Goal: Task Accomplishment & Management: Use online tool/utility

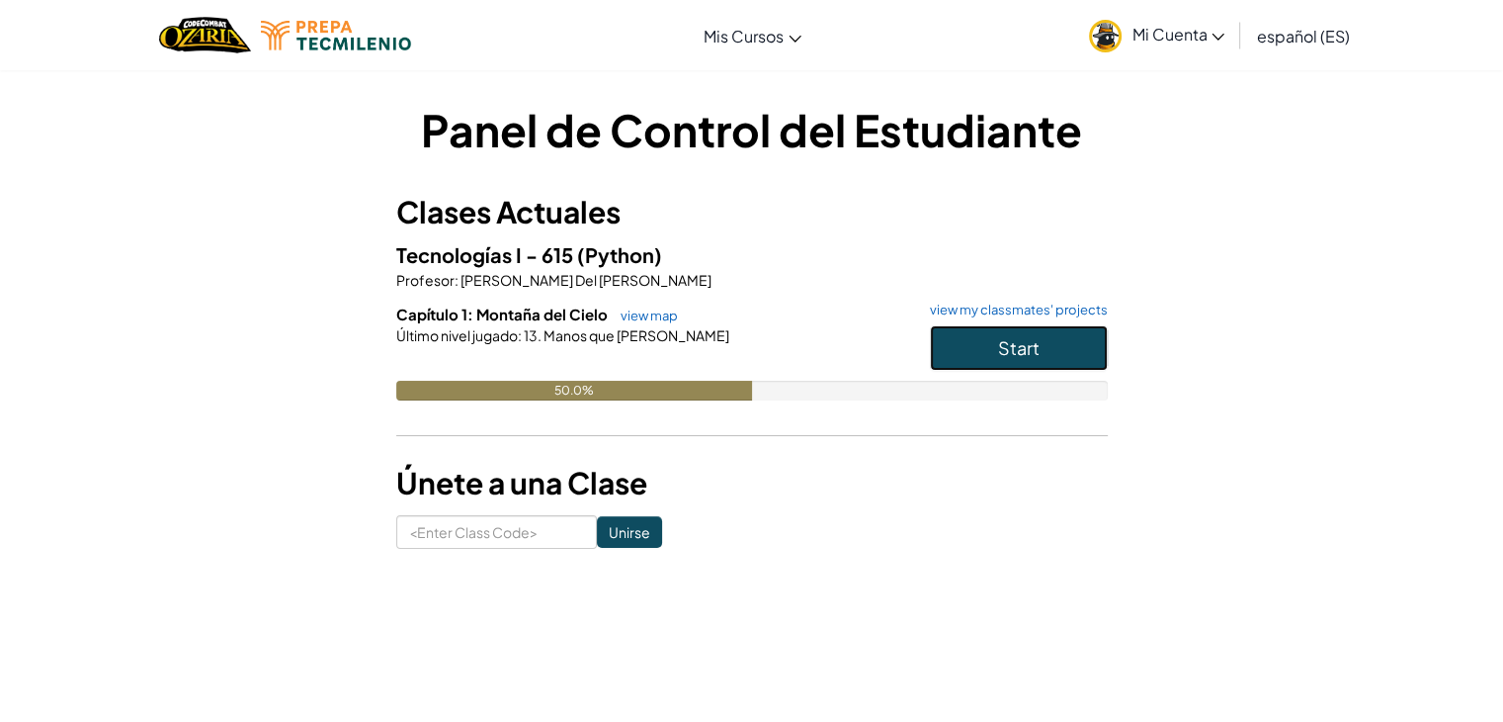
click at [991, 355] on button "Start" at bounding box center [1019, 347] width 178 height 45
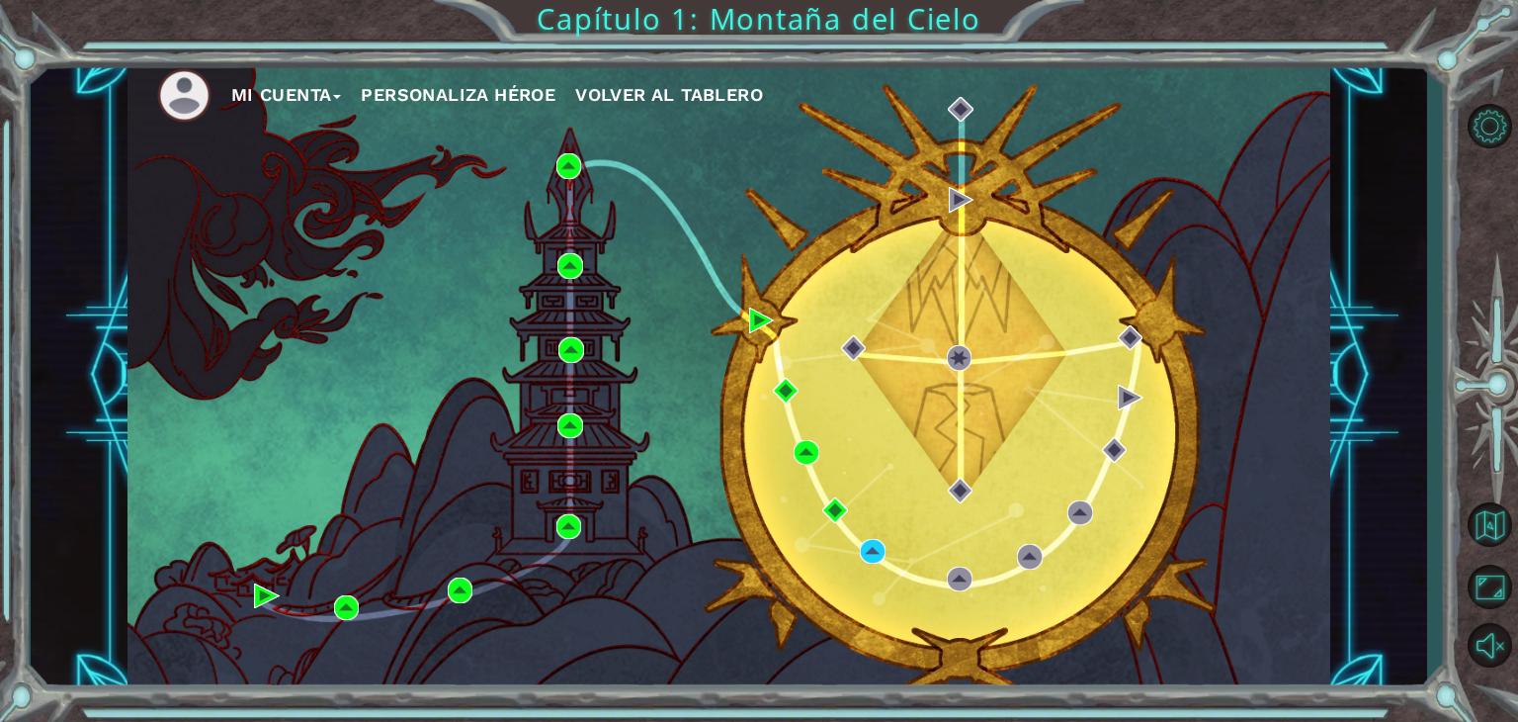
click at [991, 355] on div "Mi Cuenta Personaliza Héroe Volver al Tablero" at bounding box center [729, 375] width 1203 height 635
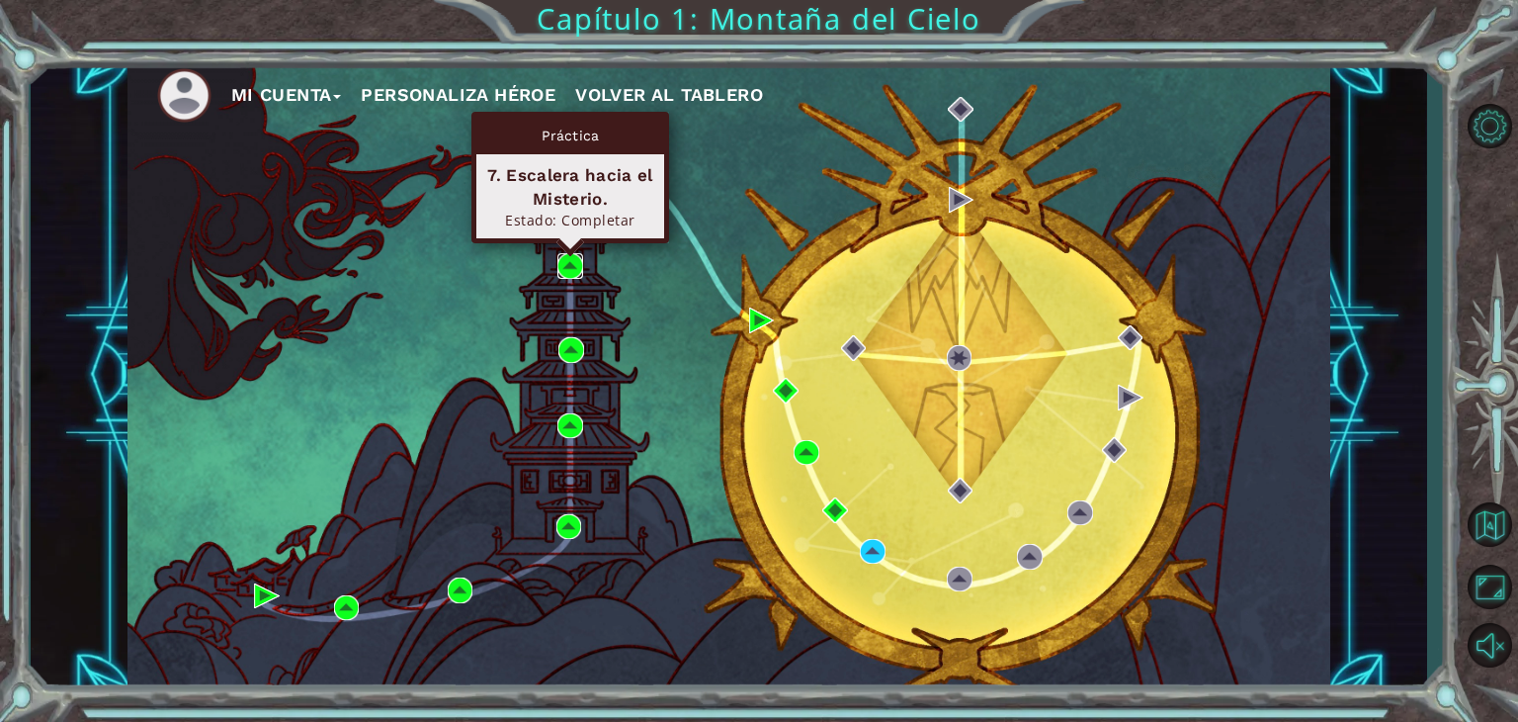
click at [567, 266] on img at bounding box center [570, 266] width 26 height 26
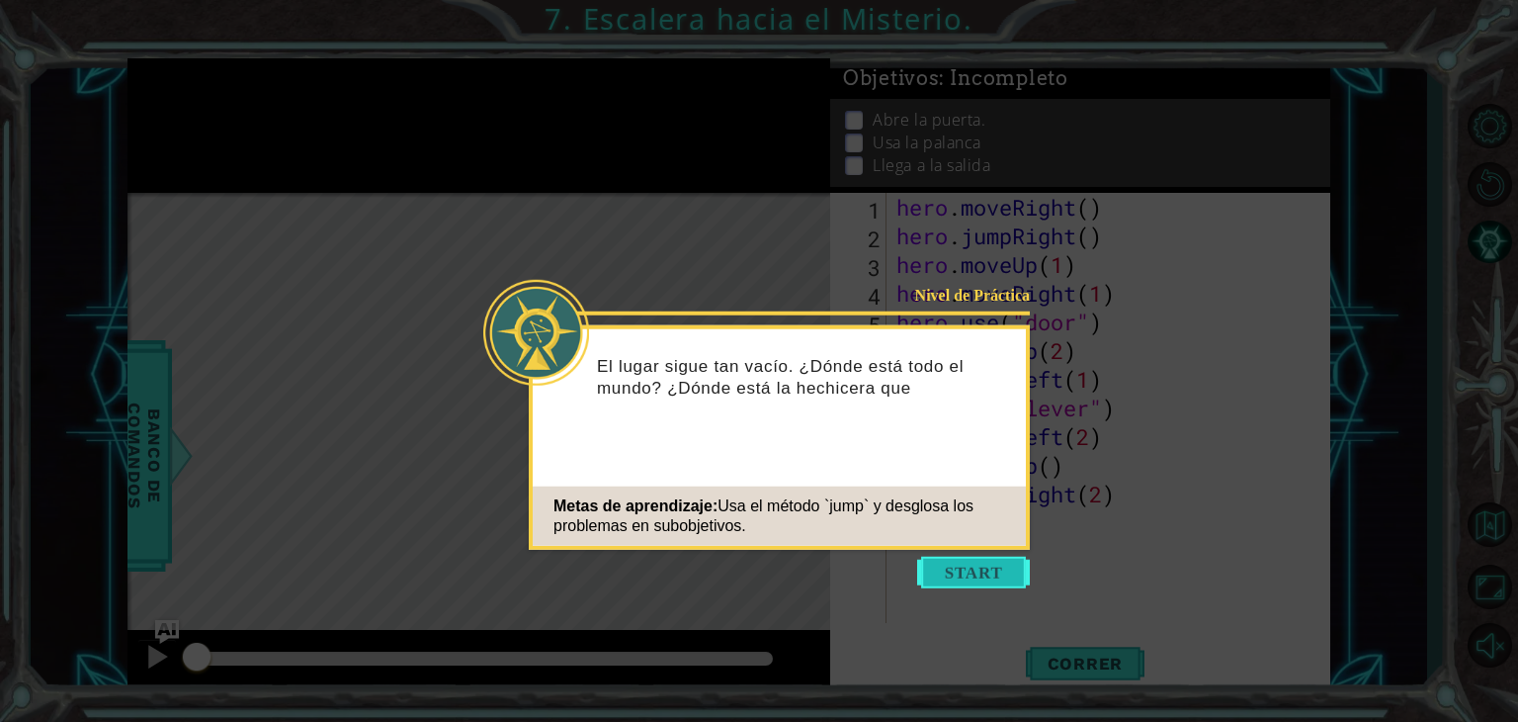
click at [961, 569] on button "Start" at bounding box center [973, 572] width 113 height 32
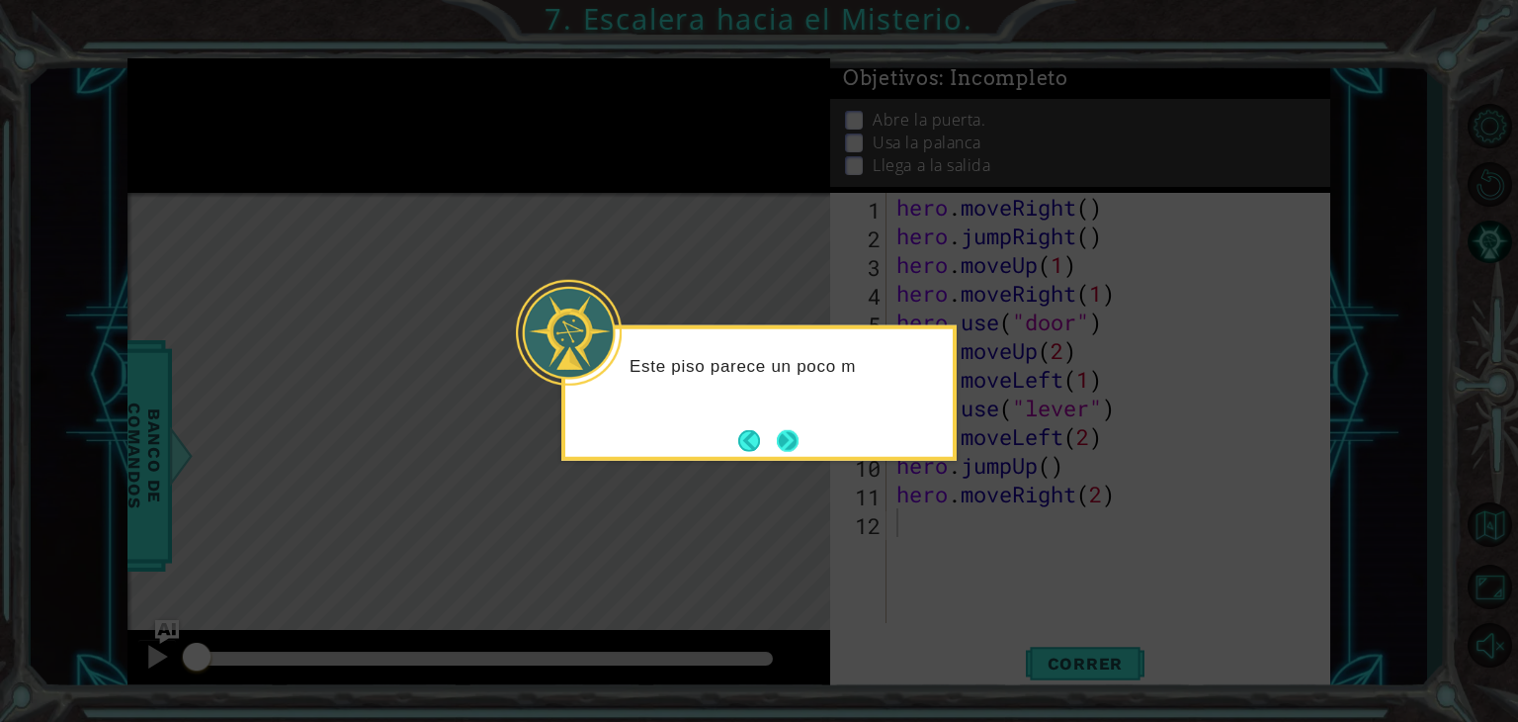
click at [795, 442] on button "Next" at bounding box center [788, 440] width 23 height 23
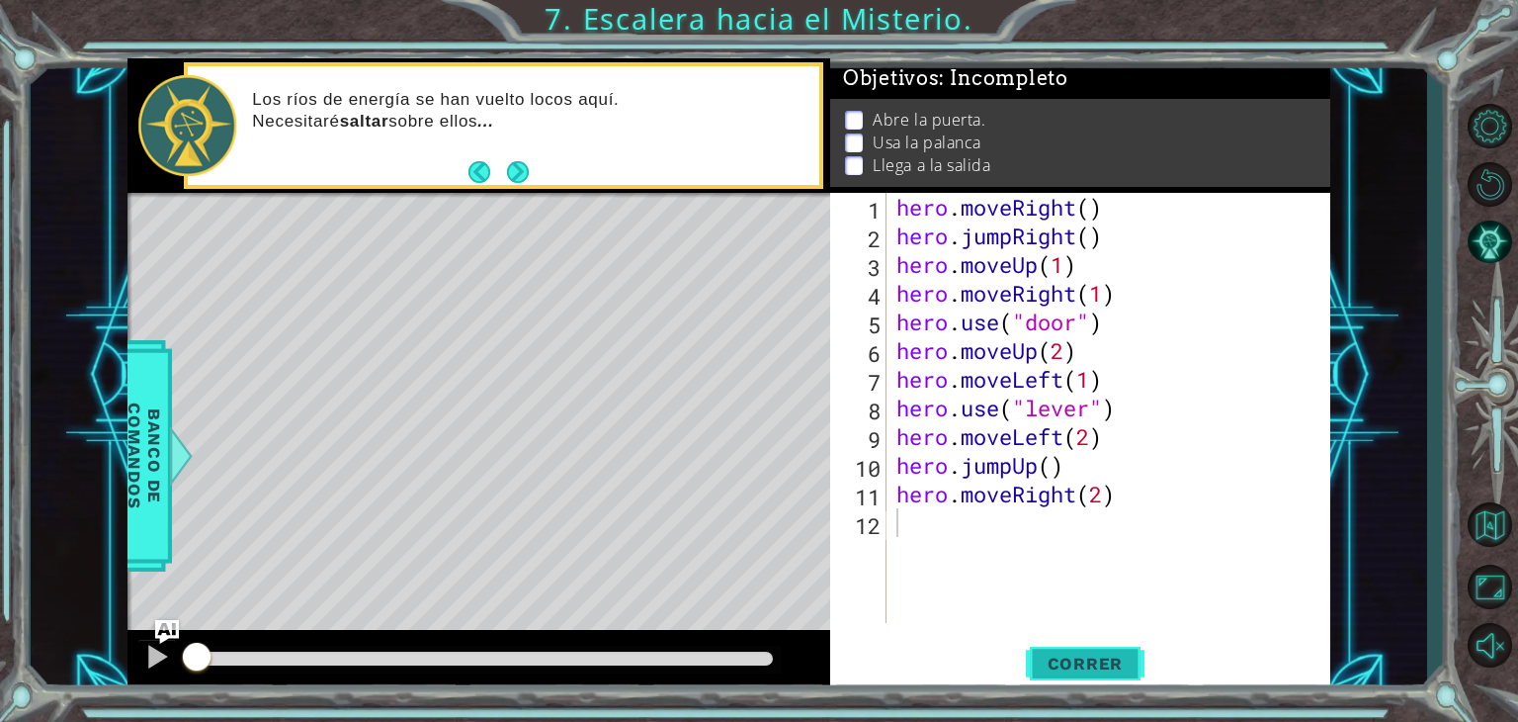
click at [1104, 656] on span "Correr" at bounding box center [1086, 663] width 116 height 20
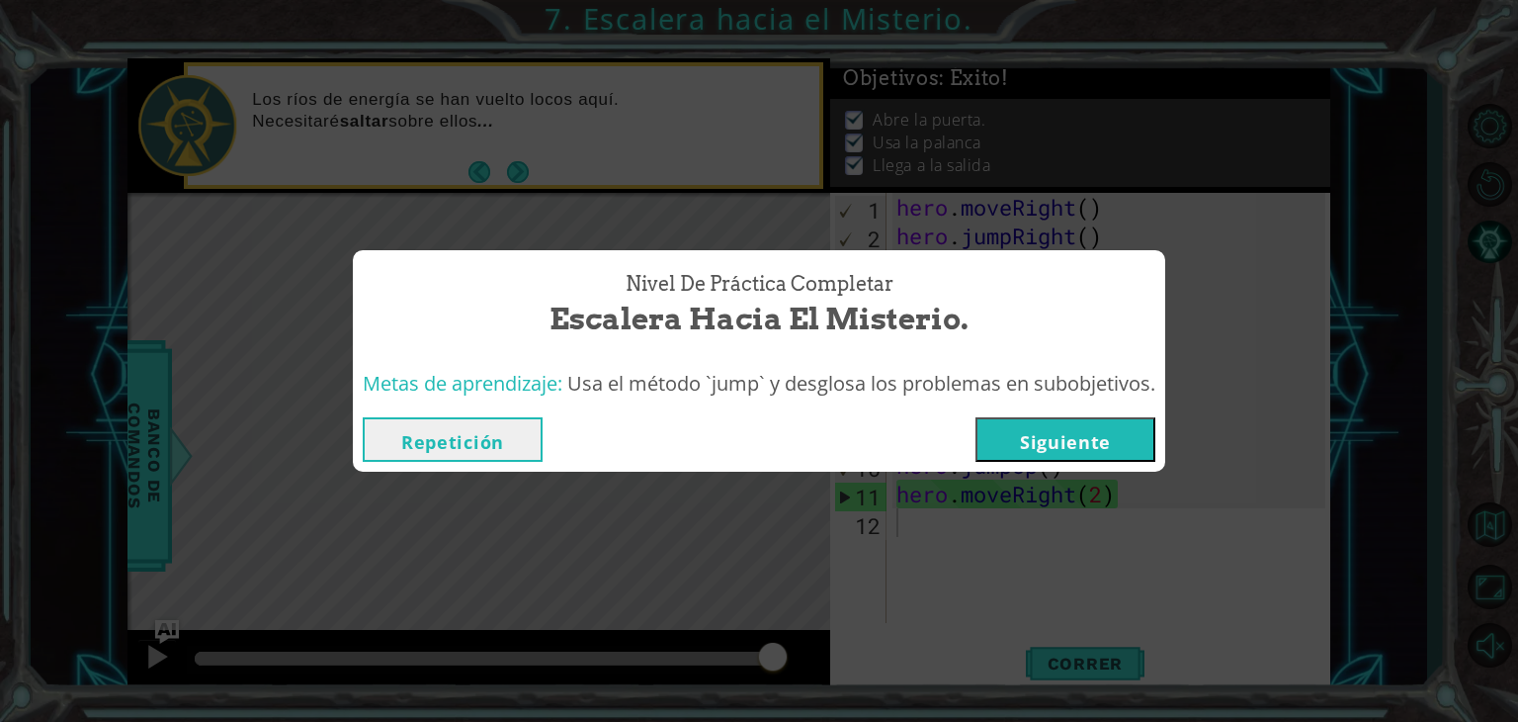
click at [466, 428] on button "Repetición" at bounding box center [453, 439] width 180 height 44
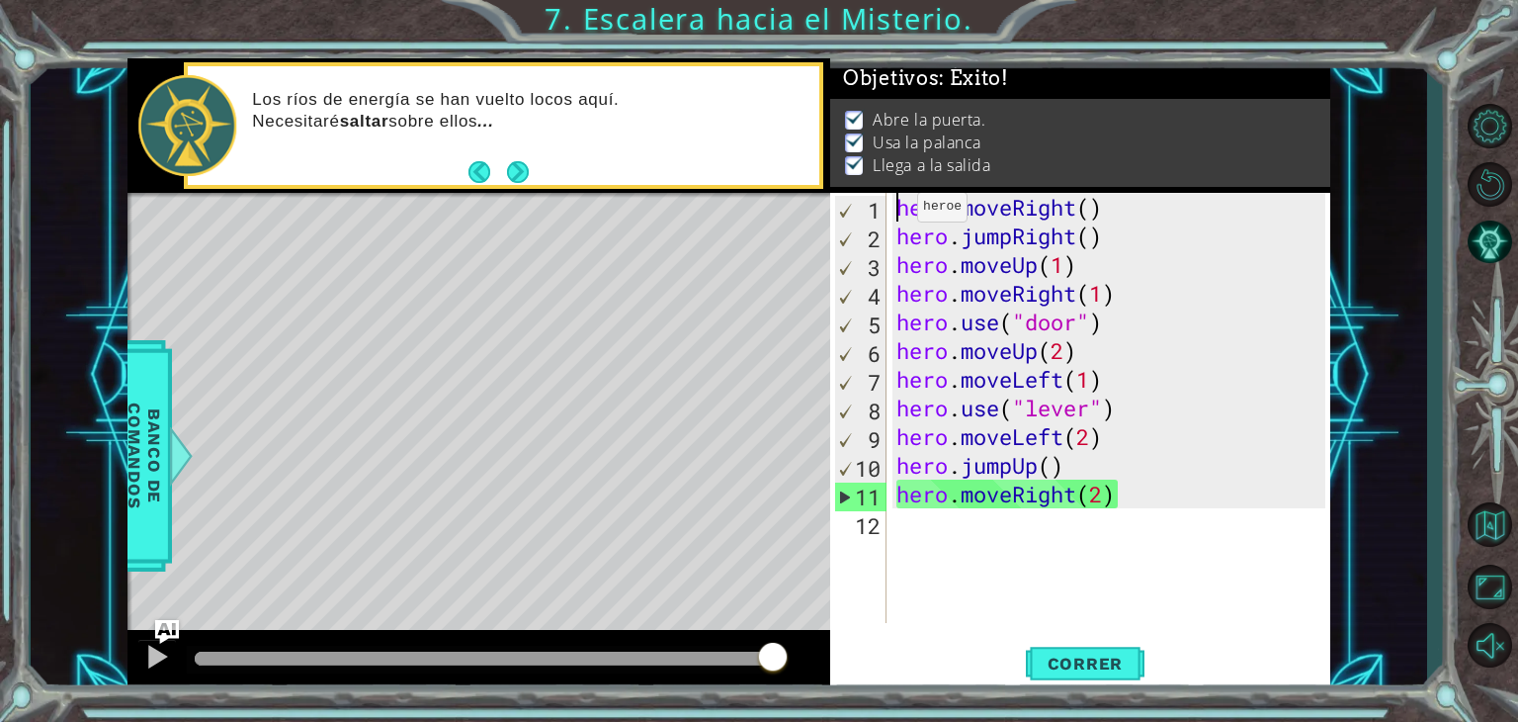
click at [900, 212] on div "hero . moveRight ( ) hero . jumpRight ( ) hero . moveUp ( 1 ) hero . moveRight …" at bounding box center [1114, 436] width 443 height 487
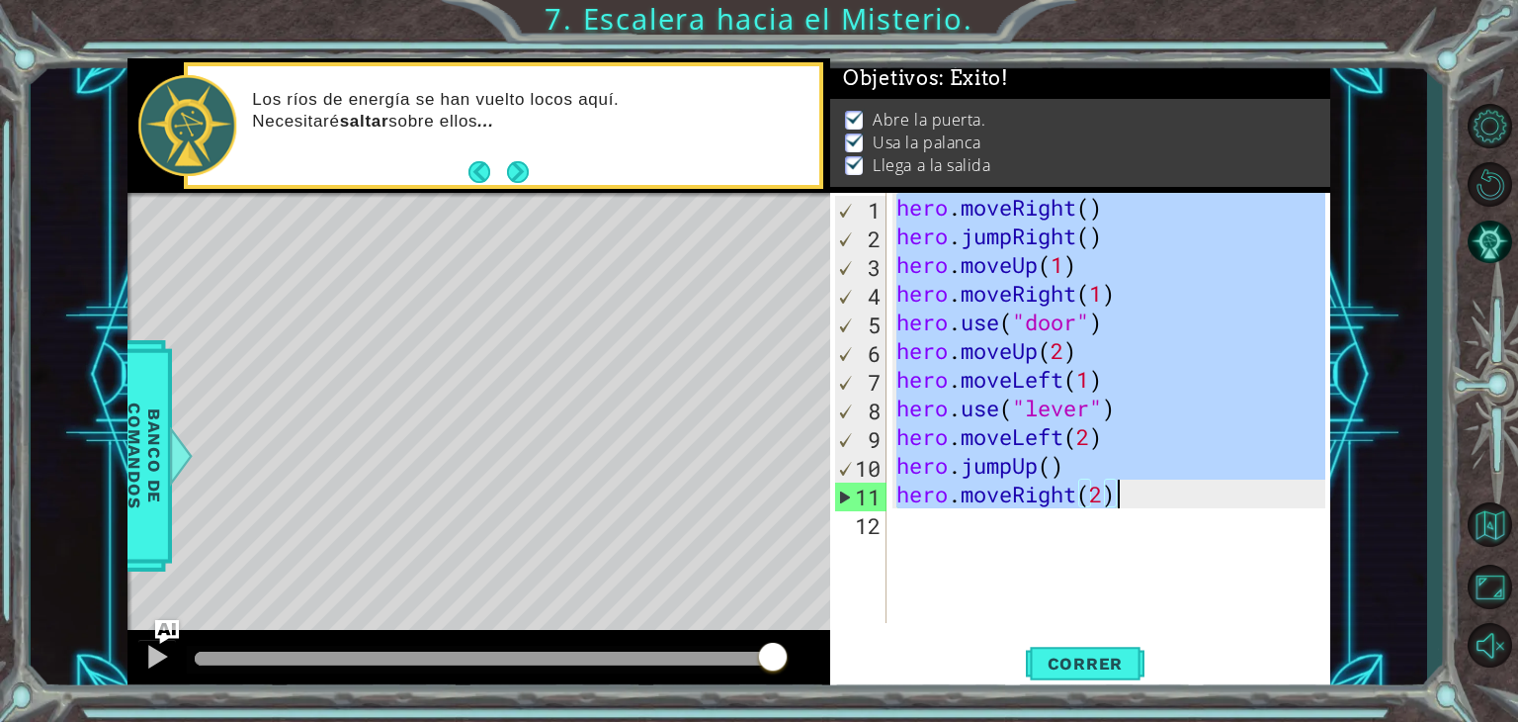
drag, startPoint x: 900, startPoint y: 212, endPoint x: 1139, endPoint y: 499, distance: 373.5
click at [1139, 499] on div "hero . moveRight ( ) hero . jumpRight ( ) hero . moveUp ( 1 ) hero . moveRight …" at bounding box center [1114, 436] width 443 height 487
type textarea "hero.jumpUp() hero.moveRight(2)"
